Goal: Obtain resource: Download file/media

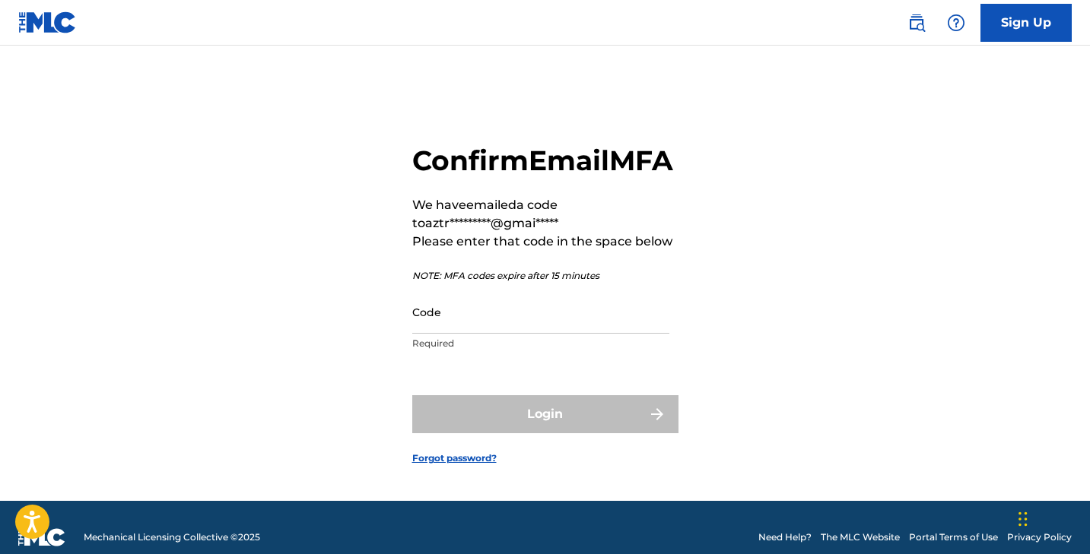
click at [587, 334] on input "Code" at bounding box center [540, 311] width 257 height 43
paste input "890448"
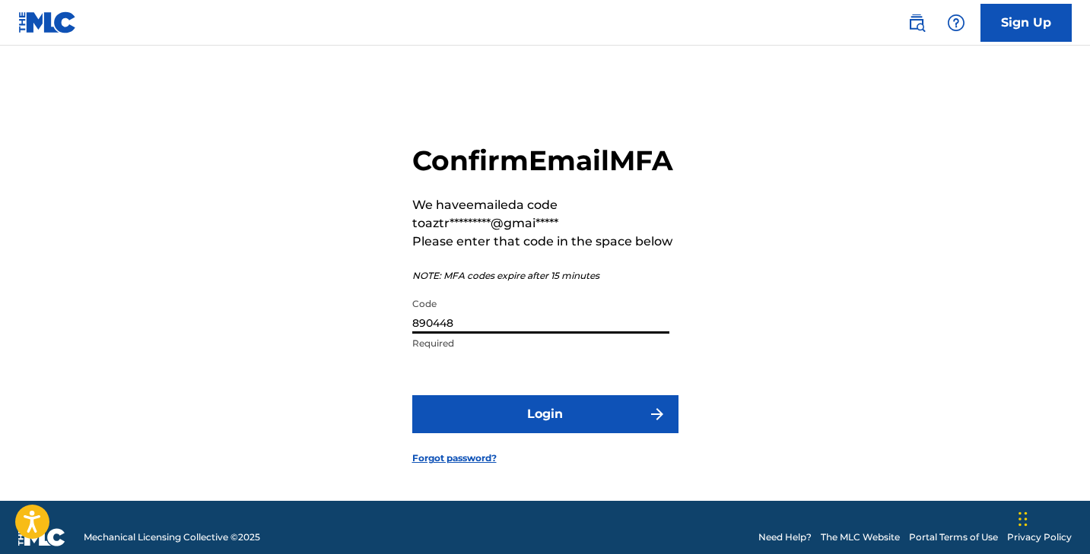
type input "890448"
click at [583, 433] on button "Login" at bounding box center [545, 414] width 266 height 38
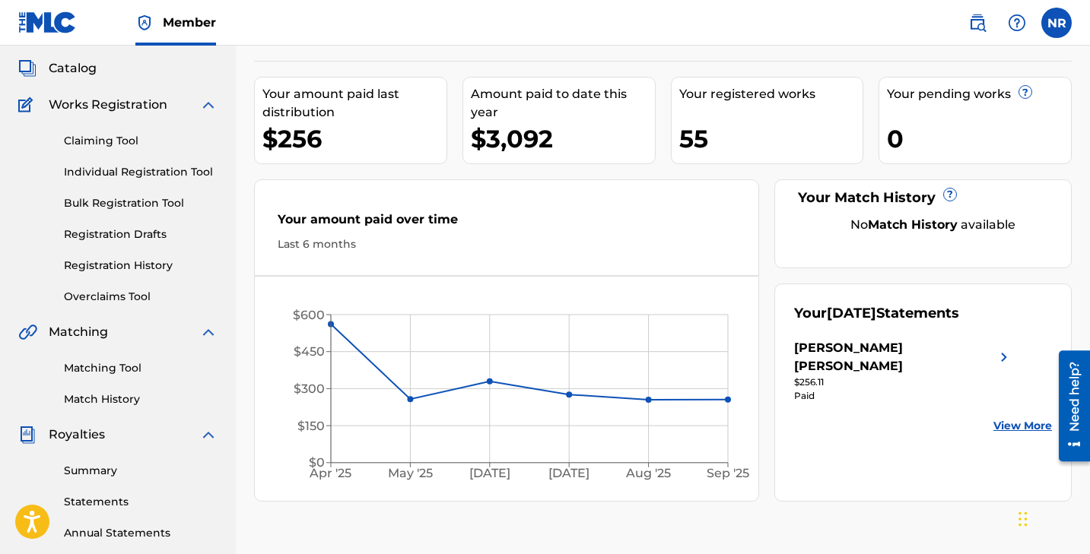
scroll to position [85, 0]
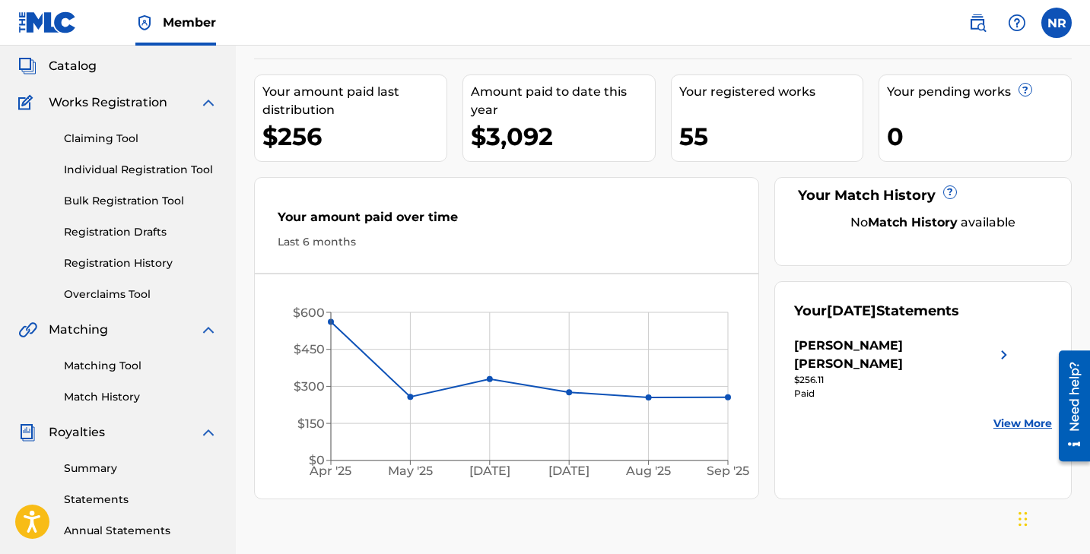
click at [75, 60] on span "Catalog" at bounding box center [73, 66] width 48 height 18
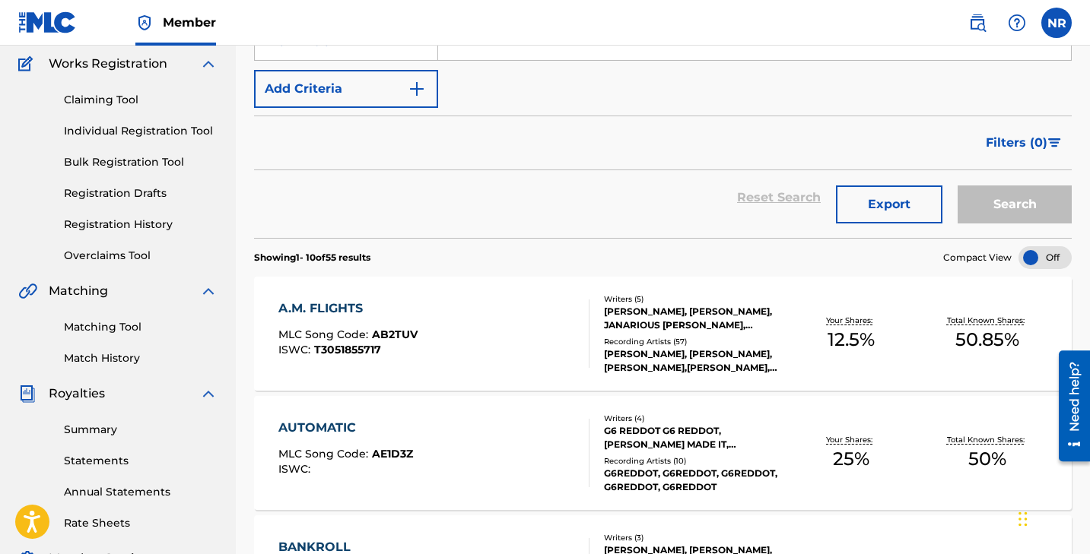
scroll to position [135, 0]
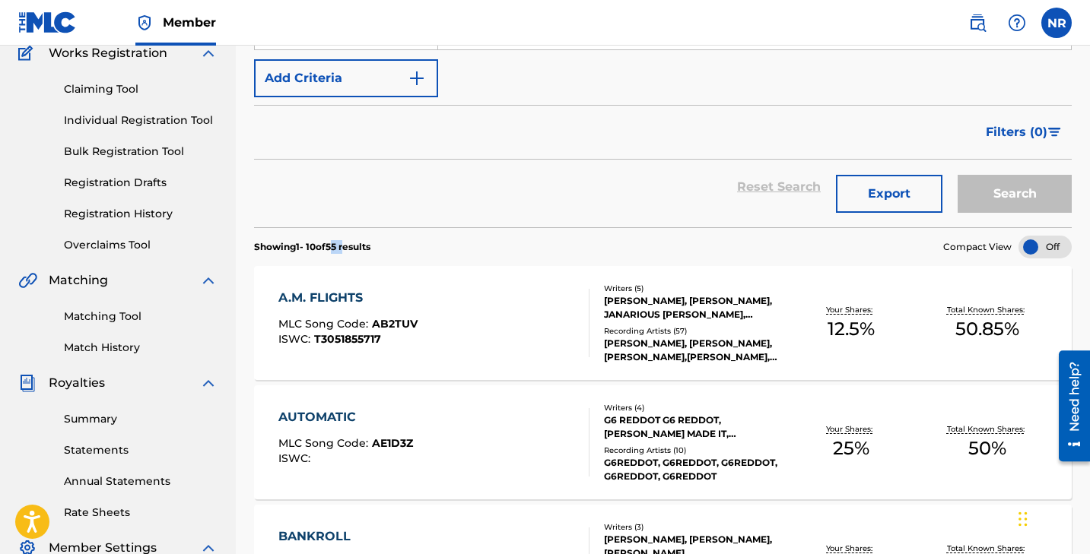
click at [345, 248] on p "Showing 1 - 10 of 55 results" at bounding box center [312, 247] width 116 height 14
click at [338, 248] on p "Showing 1 - 10 of 55 results" at bounding box center [312, 247] width 116 height 14
click at [386, 246] on section "Showing 1 - 10 of 55 results Compact View" at bounding box center [662, 242] width 817 height 31
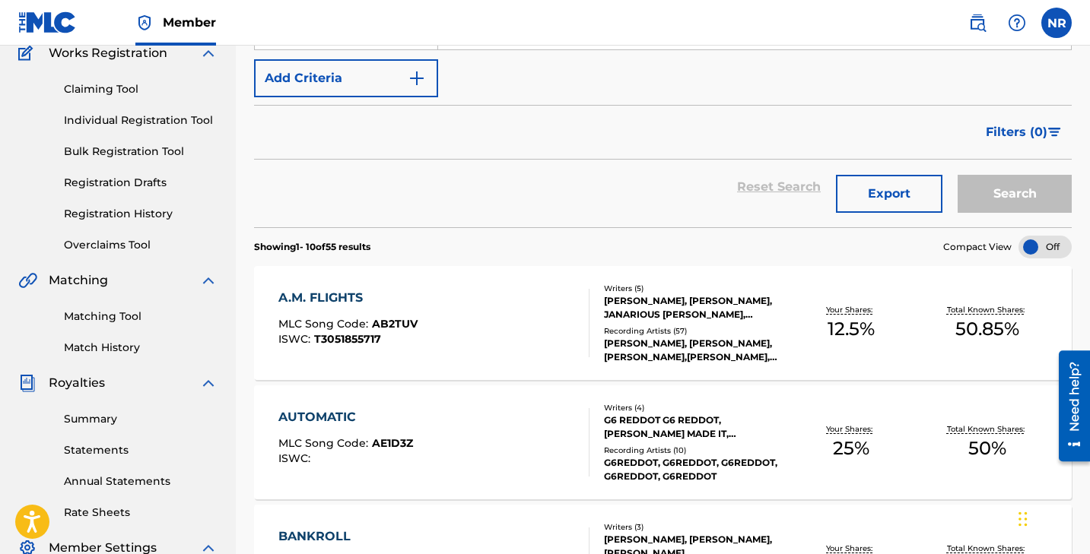
click at [906, 188] on button "Export" at bounding box center [889, 194] width 106 height 38
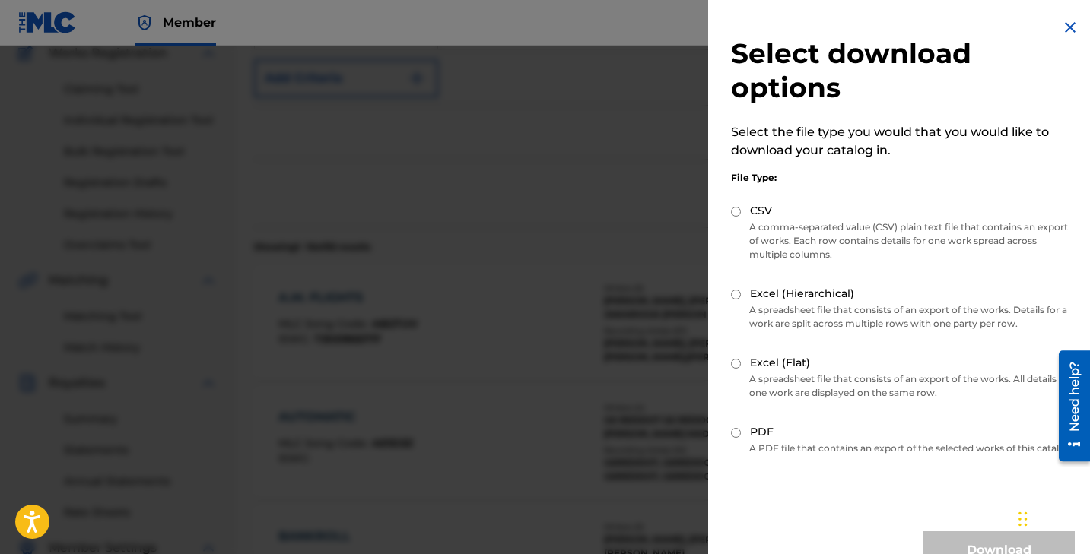
click at [738, 208] on input "CSV" at bounding box center [736, 212] width 10 height 10
radio input "true"
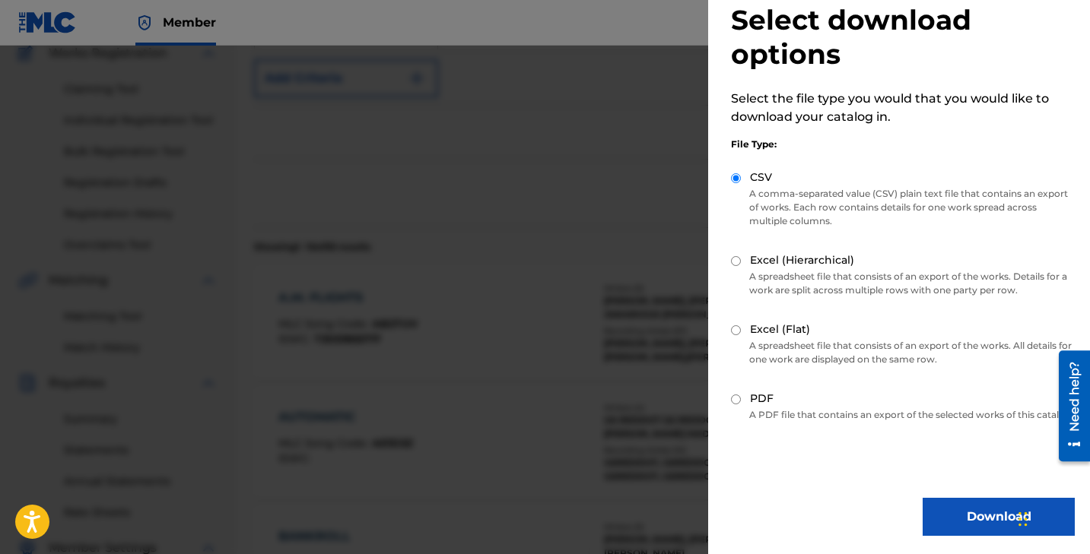
click at [957, 509] on button "Download" at bounding box center [998, 517] width 152 height 38
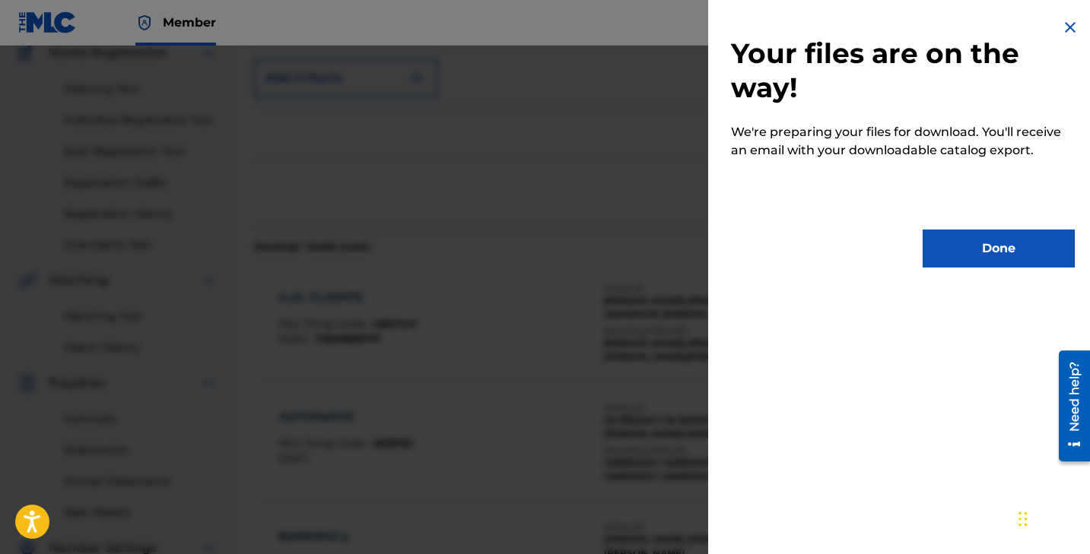
scroll to position [0, 0]
click at [809, 145] on p "We're preparing your files for download. You'll receive an email with your down…" at bounding box center [903, 141] width 344 height 37
click at [960, 249] on button "Done" at bounding box center [998, 249] width 152 height 38
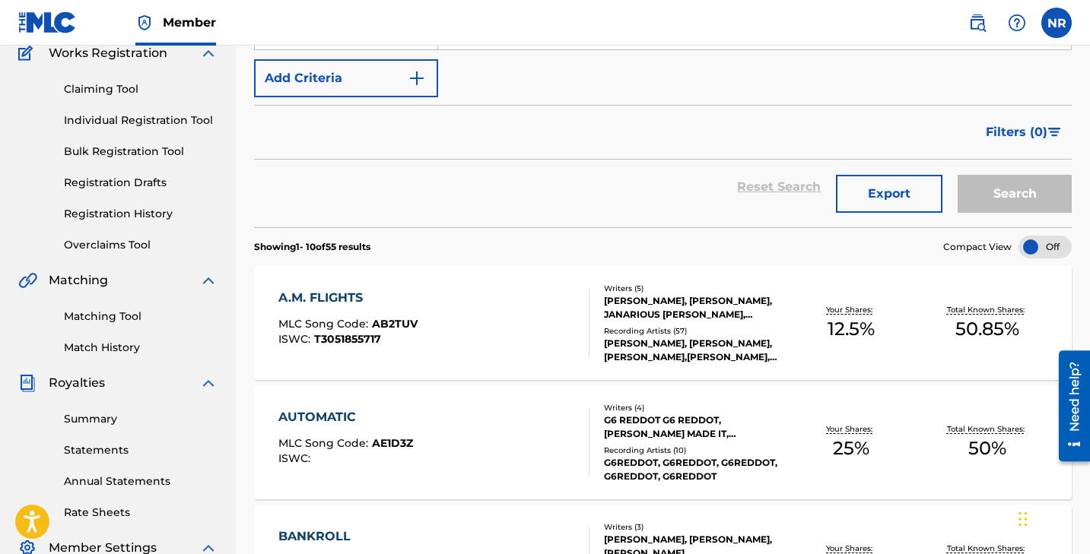
click at [877, 207] on button "Export" at bounding box center [889, 194] width 106 height 38
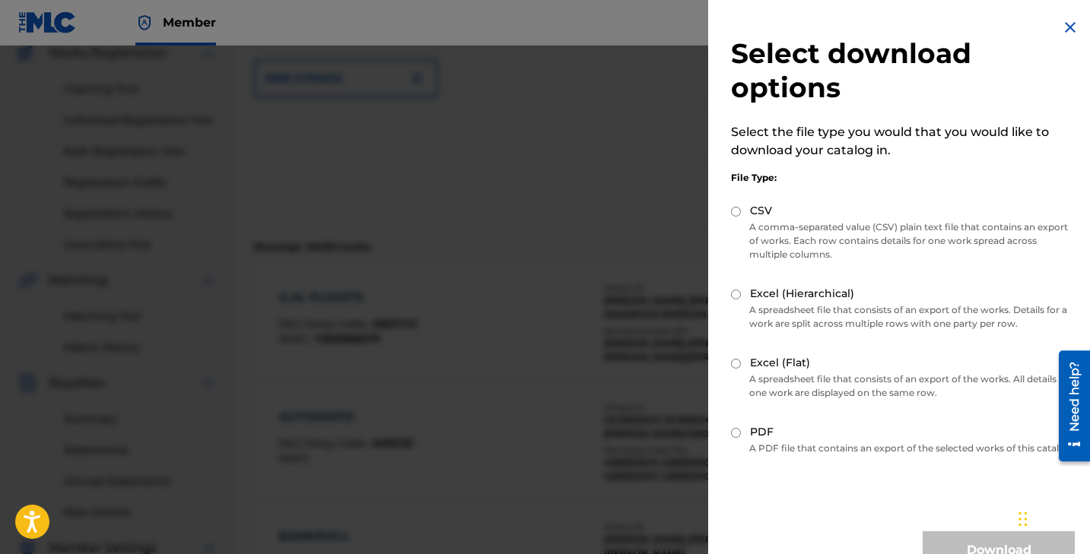
click at [365, 198] on div at bounding box center [545, 323] width 1090 height 554
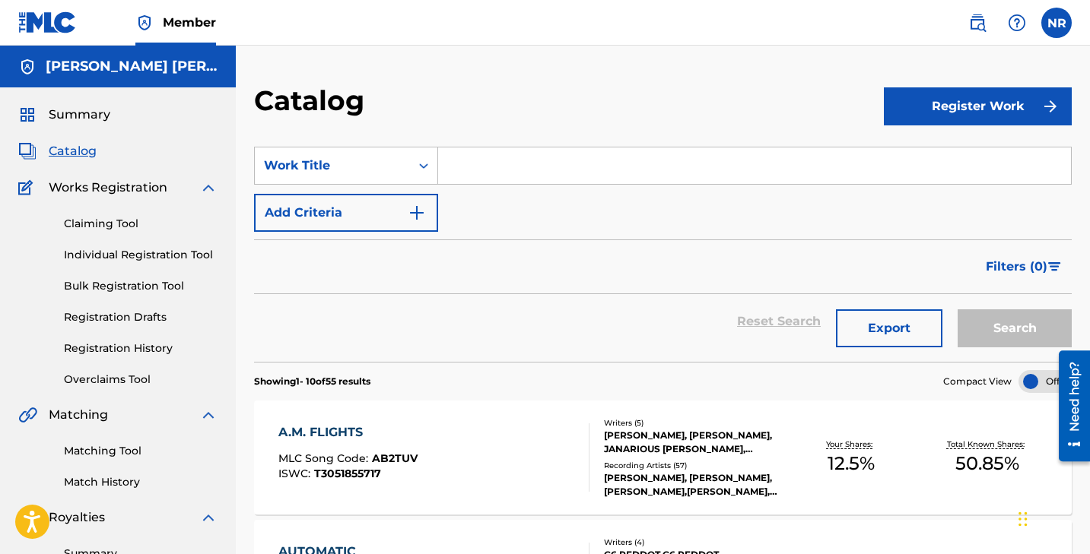
click at [459, 322] on div "Reset Search Export Search" at bounding box center [662, 321] width 817 height 55
click at [146, 256] on link "Individual Registration Tool" at bounding box center [141, 255] width 154 height 16
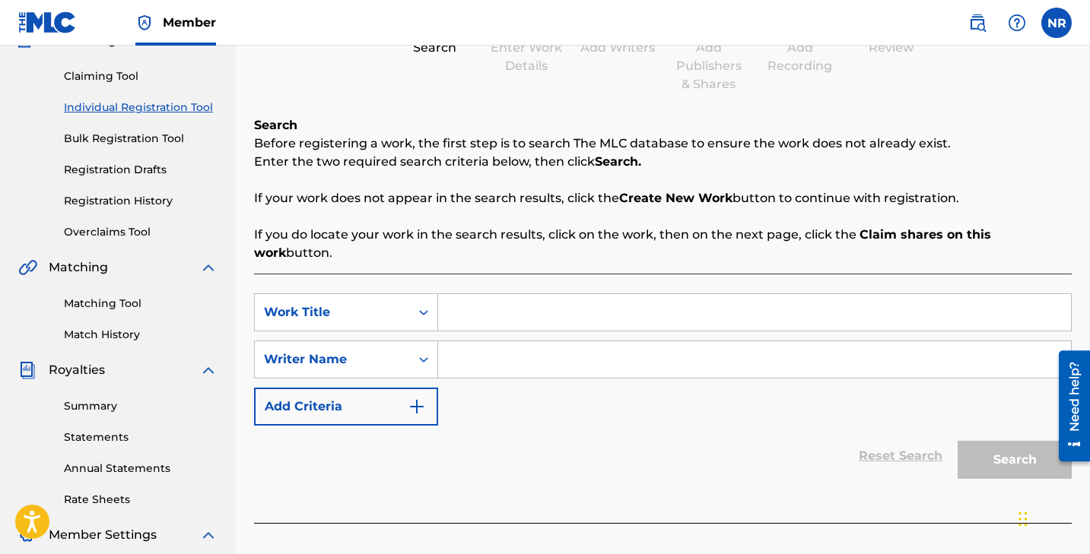
scroll to position [165, 0]
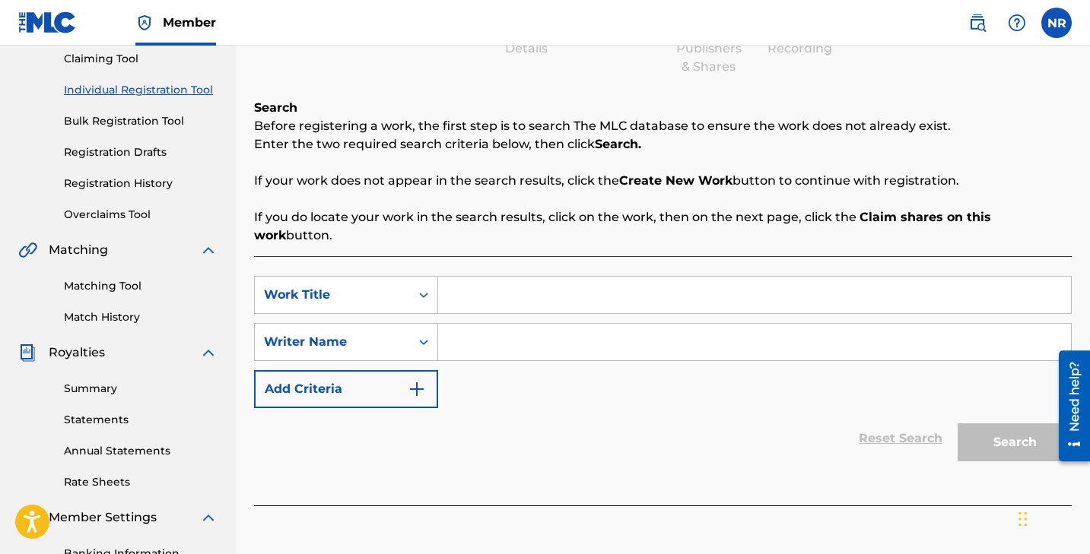
click at [105, 313] on link "Match History" at bounding box center [141, 317] width 154 height 16
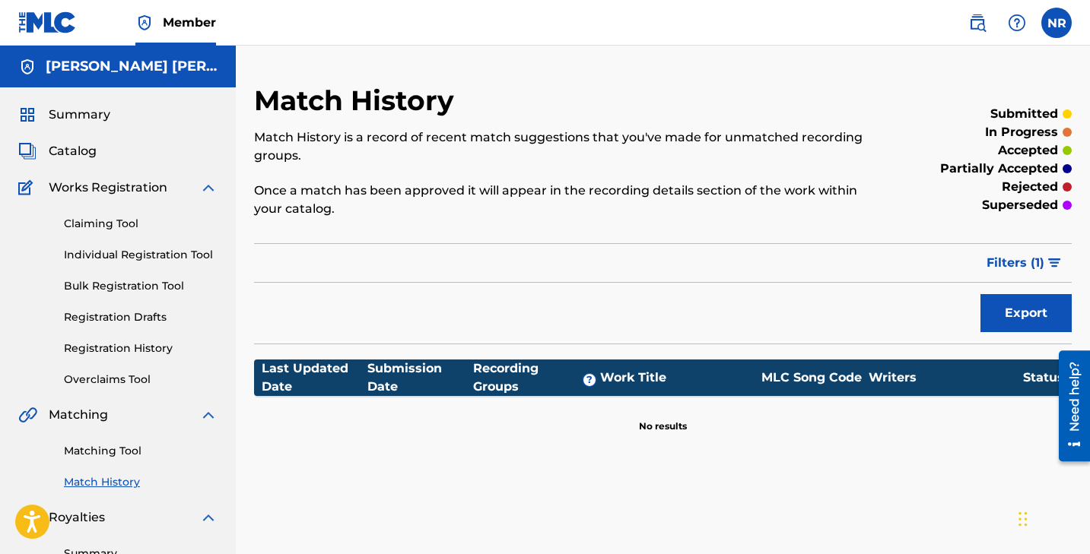
click at [679, 90] on div "Match History Match History is a record of recent match suggestions that you've…" at bounding box center [569, 160] width 630 height 152
